Goal: Transaction & Acquisition: Obtain resource

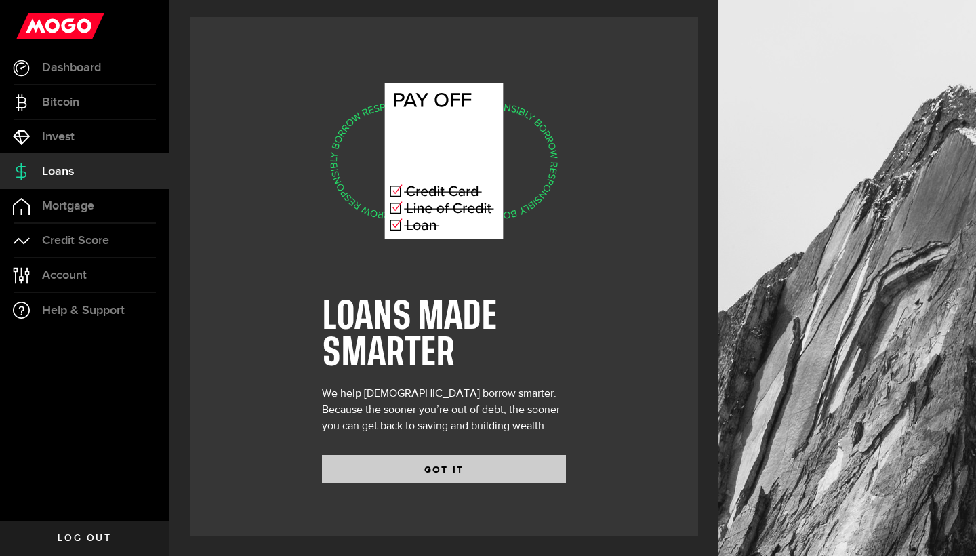
click at [433, 466] on button "GOT IT" at bounding box center [444, 469] width 244 height 28
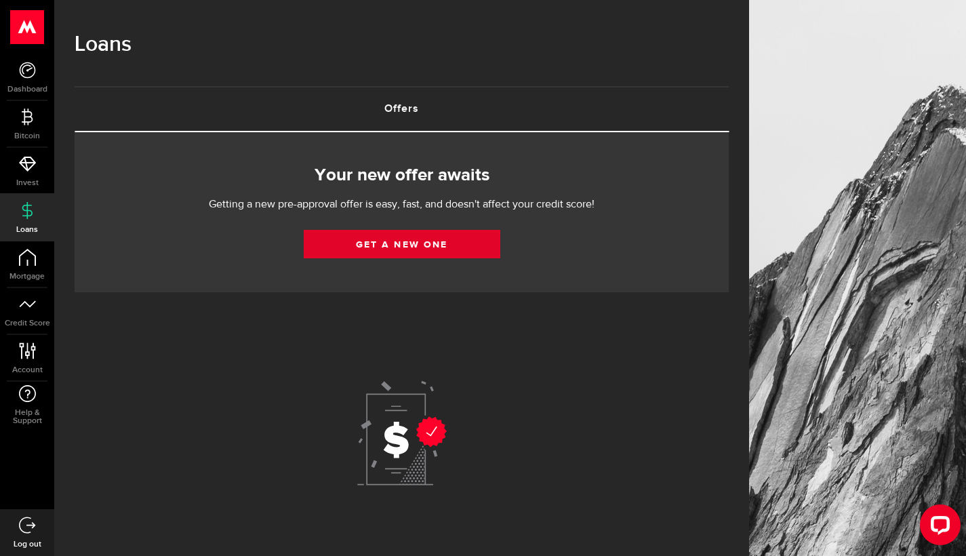
click at [372, 243] on link "Get a new one" at bounding box center [402, 244] width 197 height 28
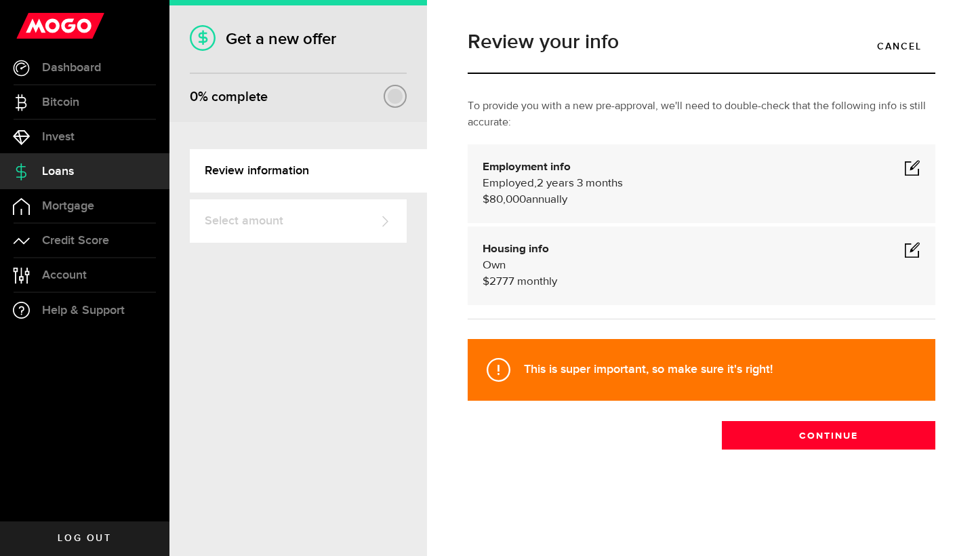
click at [911, 252] on span at bounding box center [913, 249] width 16 height 16
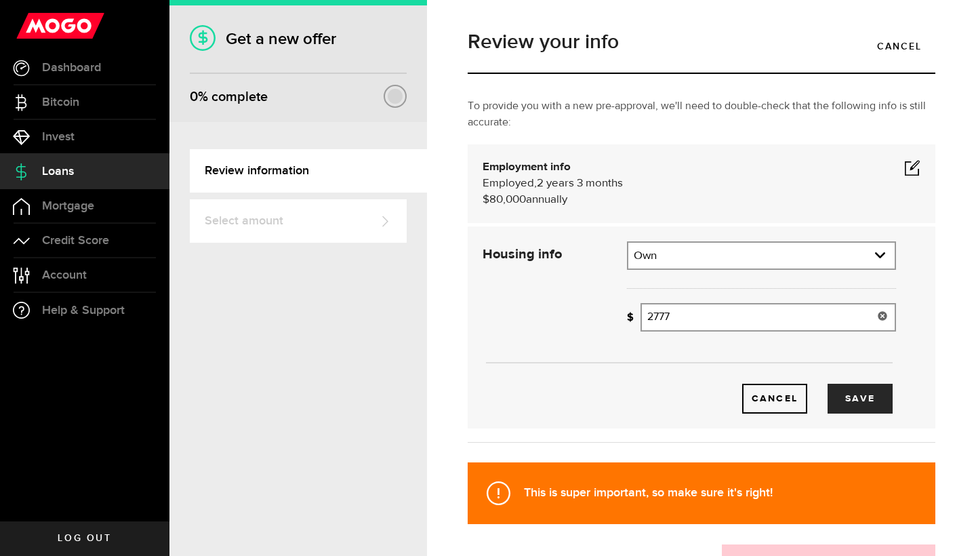
click at [684, 319] on input "2777" at bounding box center [769, 317] width 256 height 28
click at [849, 391] on button "Save" at bounding box center [860, 399] width 65 height 30
type input "1,500"
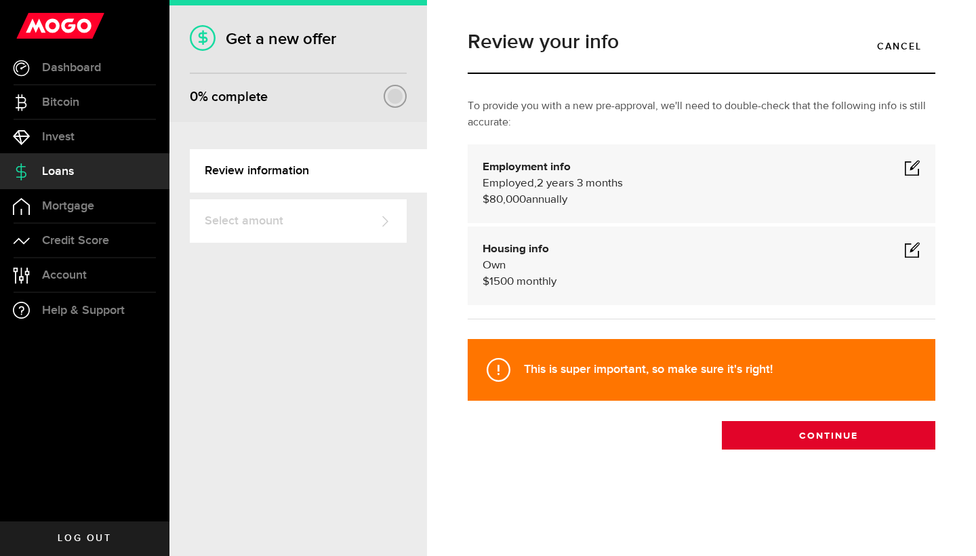
click at [820, 438] on button "Continue" at bounding box center [829, 435] width 214 height 28
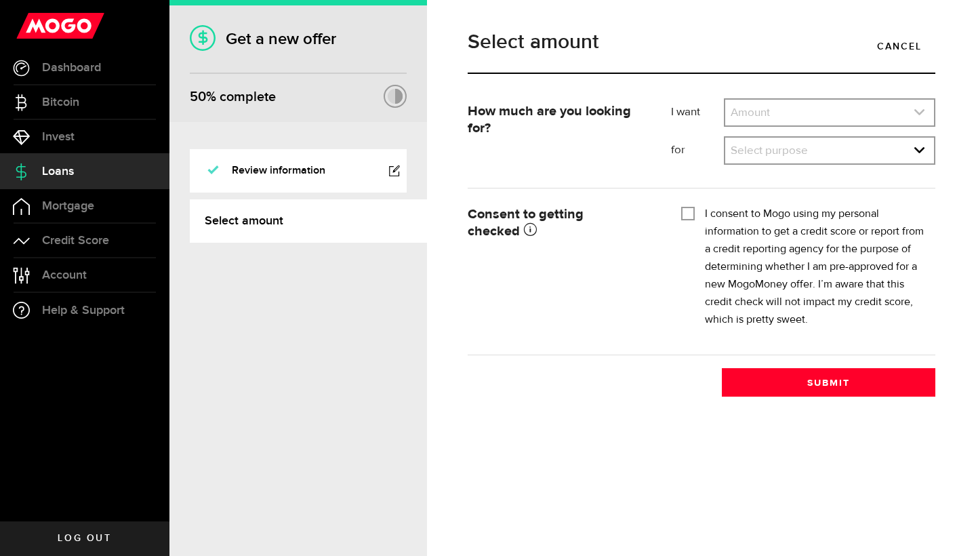
click at [818, 104] on link "expand select" at bounding box center [830, 113] width 209 height 26
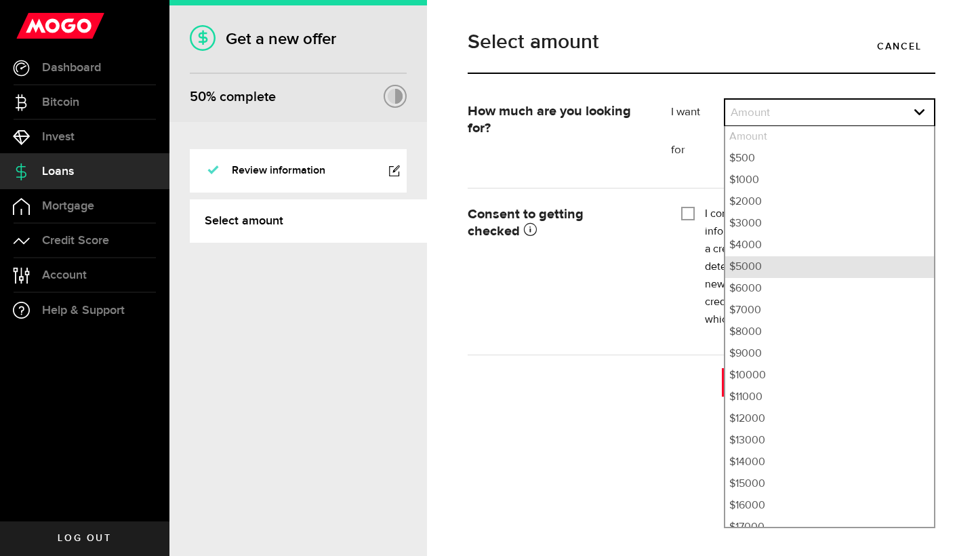
click at [767, 261] on li "$5000" at bounding box center [830, 267] width 209 height 22
select select "5000"
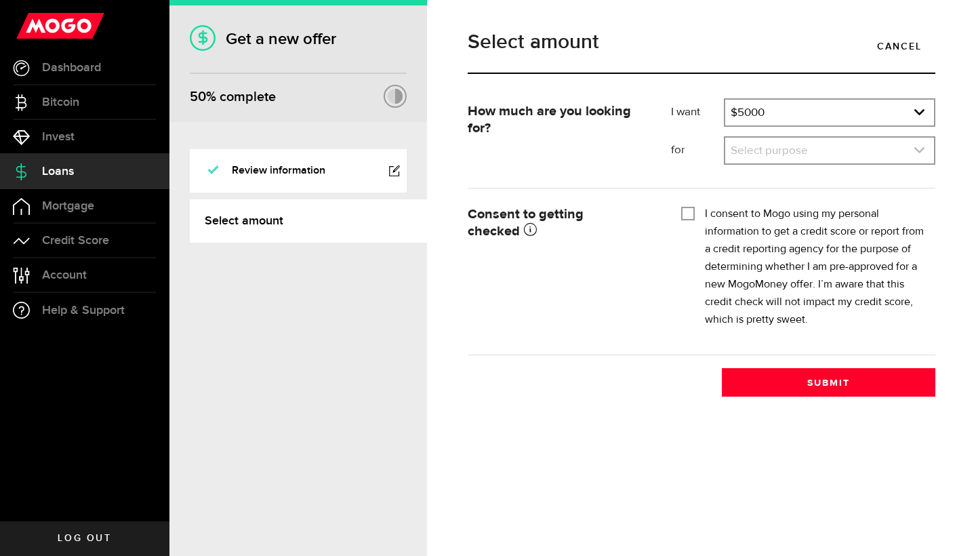
click at [763, 154] on link "expand select" at bounding box center [830, 151] width 209 height 26
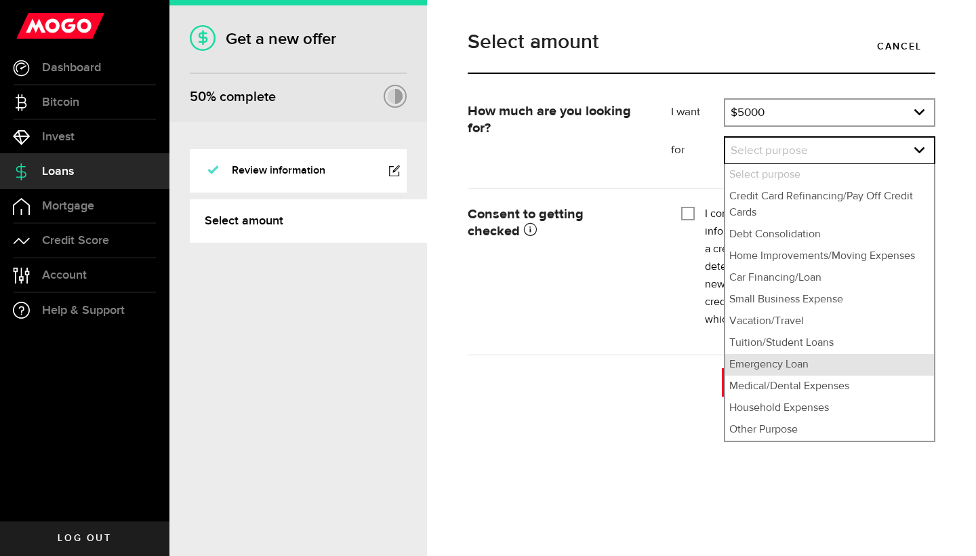
click at [754, 354] on li "Emergency Loan" at bounding box center [830, 365] width 209 height 22
select select "Emergency Loan"
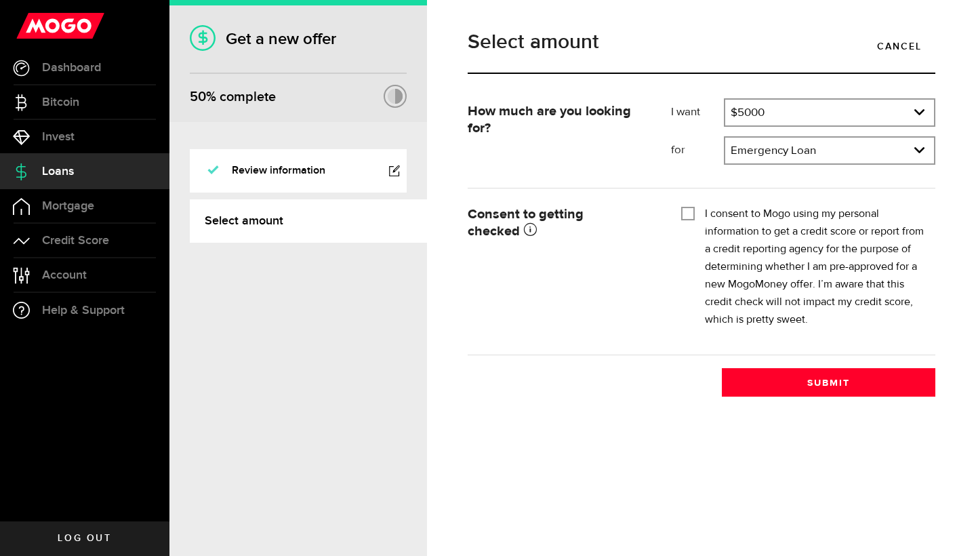
click at [689, 217] on input "I consent to Mogo using my personal information to get a credit score or report…" at bounding box center [688, 212] width 14 height 14
checkbox input "true"
